Goal: Use online tool/utility

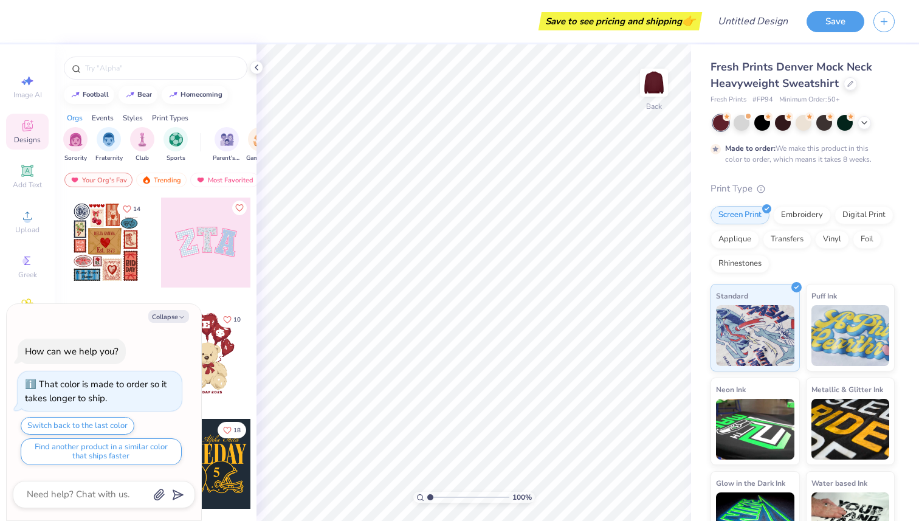
click at [181, 247] on div at bounding box center [206, 243] width 90 height 90
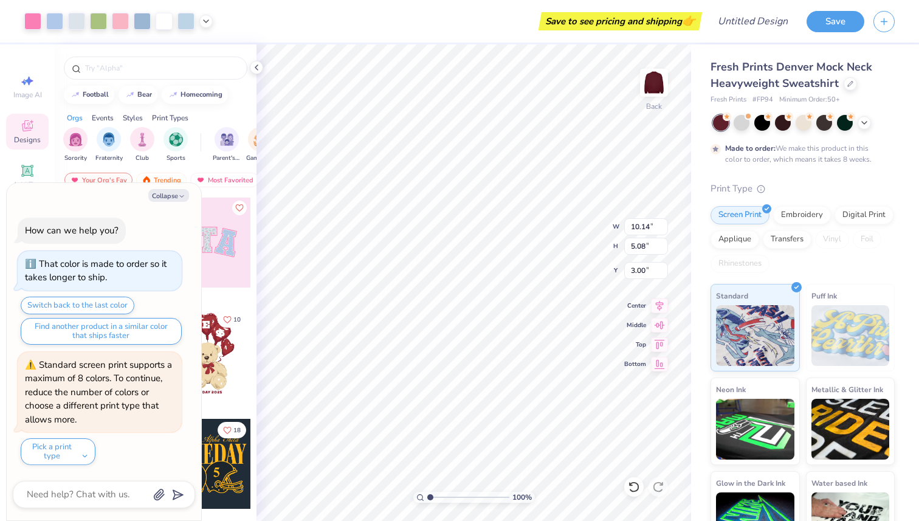
click at [231, 368] on div at bounding box center [206, 353] width 90 height 90
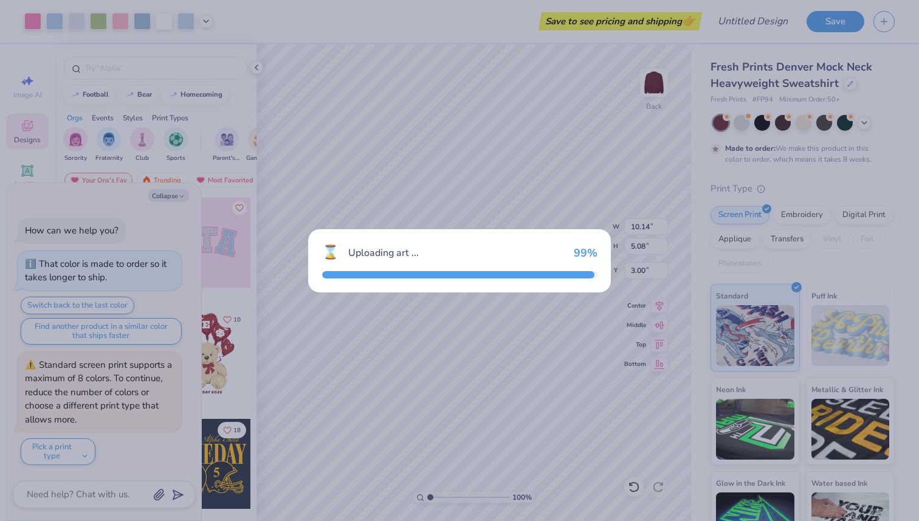
type textarea "x"
type input "4.03"
type input "5.75"
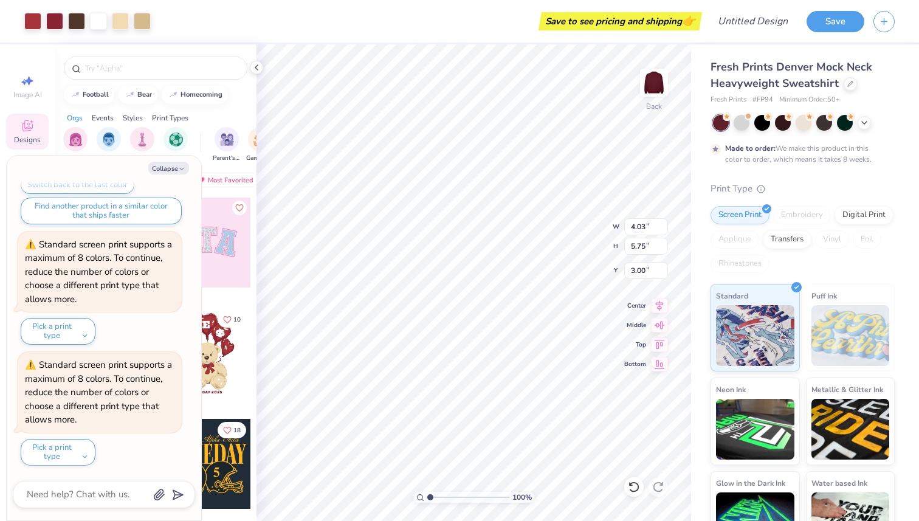
type textarea "x"
type input "10.14"
type input "5.08"
